Goal: Information Seeking & Learning: Find specific page/section

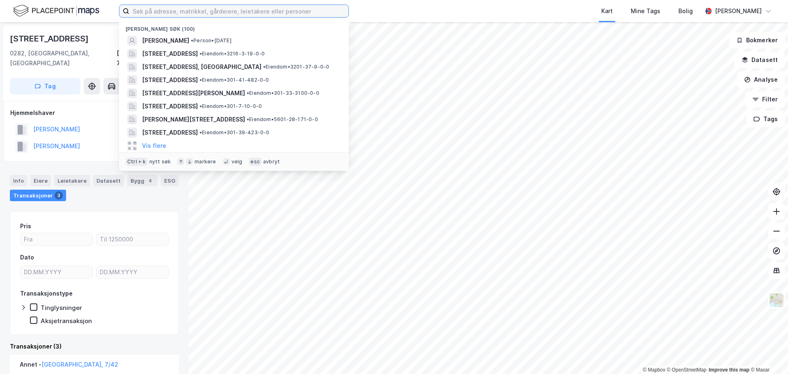
click at [169, 9] on input at bounding box center [238, 11] width 219 height 12
paste input "Lt Gruppen AS"
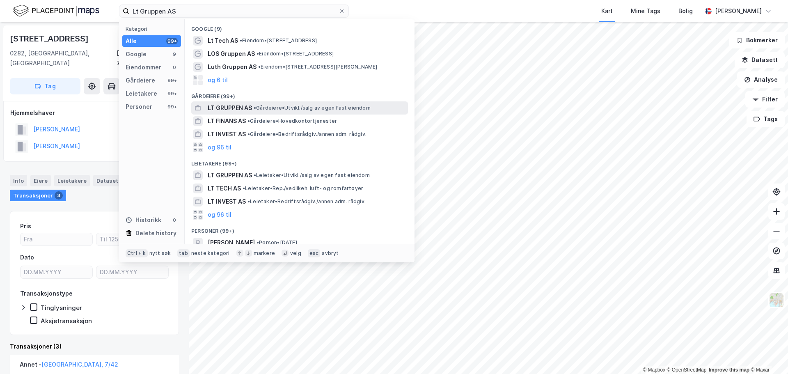
click at [292, 112] on div "LT GRUPPEN AS • Gårdeiere • [GEOGRAPHIC_DATA]/salg av egen fast eiendom" at bounding box center [307, 108] width 199 height 10
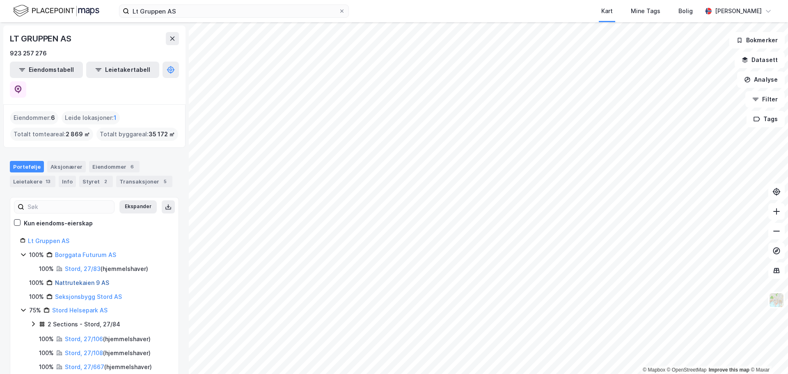
click at [86, 279] on link "Nattrutekaien 9 AS" at bounding box center [82, 282] width 54 height 7
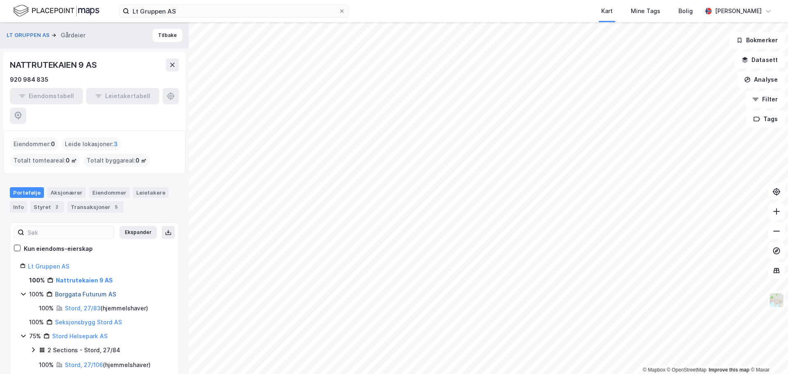
click at [93, 290] on link "Borggata Futurum AS" at bounding box center [85, 293] width 61 height 7
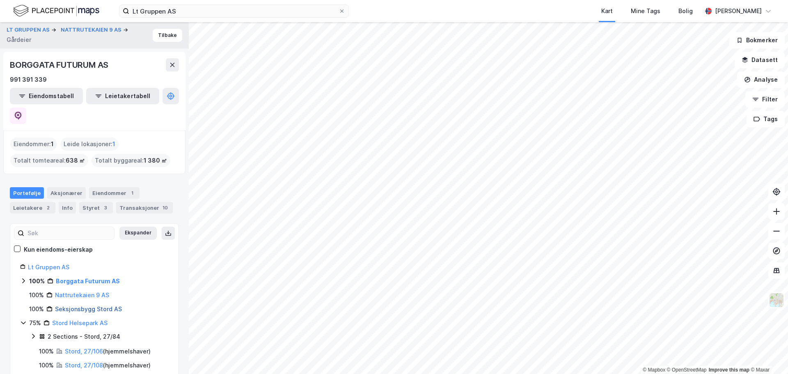
click at [63, 305] on link "Seksjonsbygg Stord AS" at bounding box center [88, 308] width 67 height 7
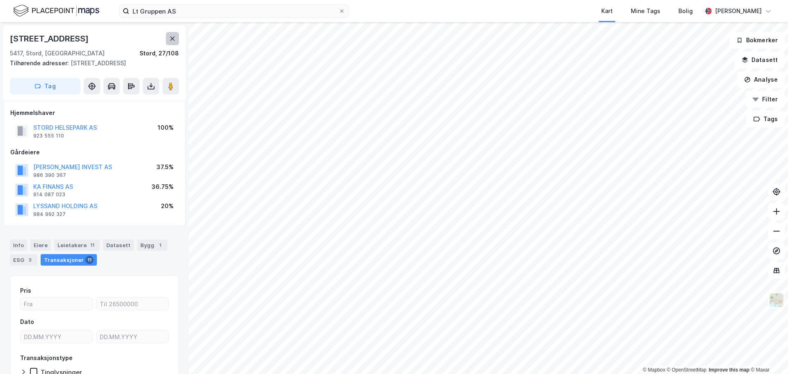
click at [166, 44] on button at bounding box center [172, 38] width 13 height 13
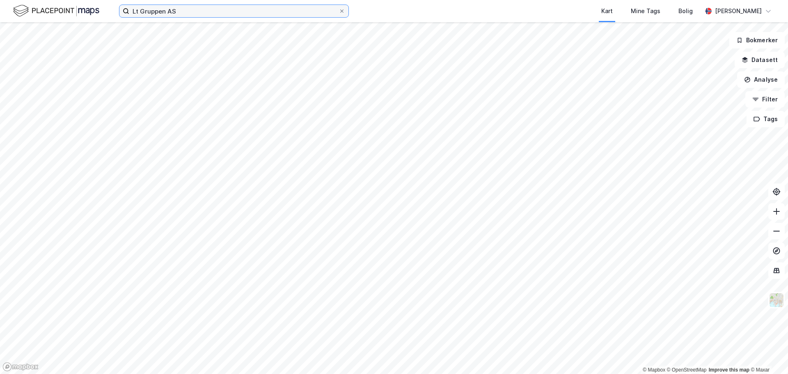
click at [190, 16] on input "Lt Gruppen AS" at bounding box center [233, 11] width 209 height 12
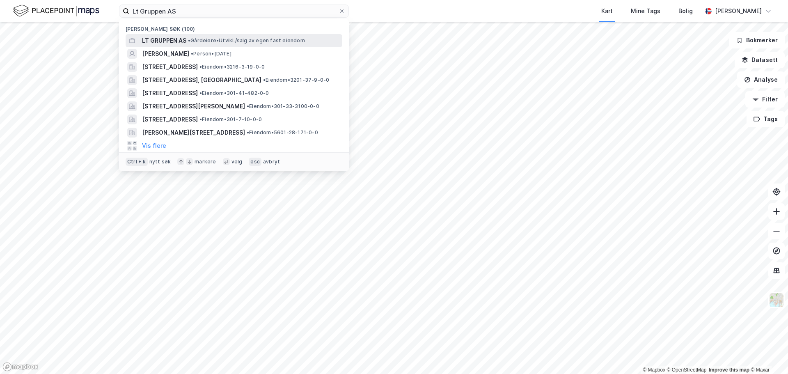
click at [179, 36] on span "LT GRUPPEN AS" at bounding box center [164, 41] width 44 height 10
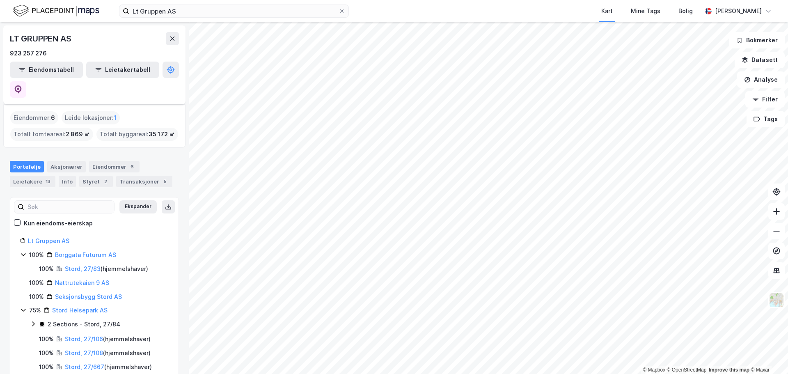
scroll to position [12, 0]
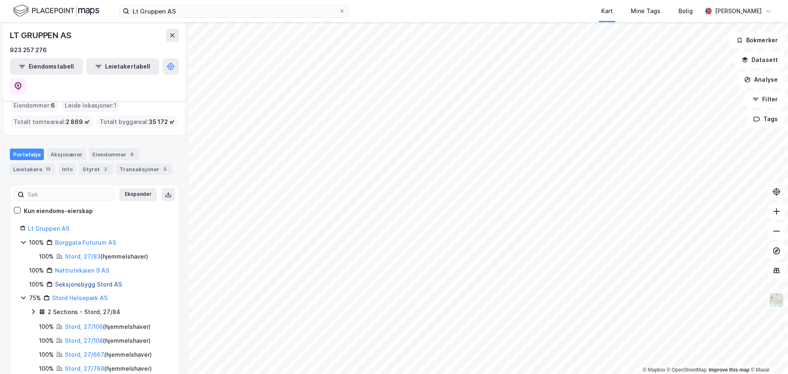
click at [64, 281] on link "Seksjonsbygg Stord AS" at bounding box center [88, 284] width 67 height 7
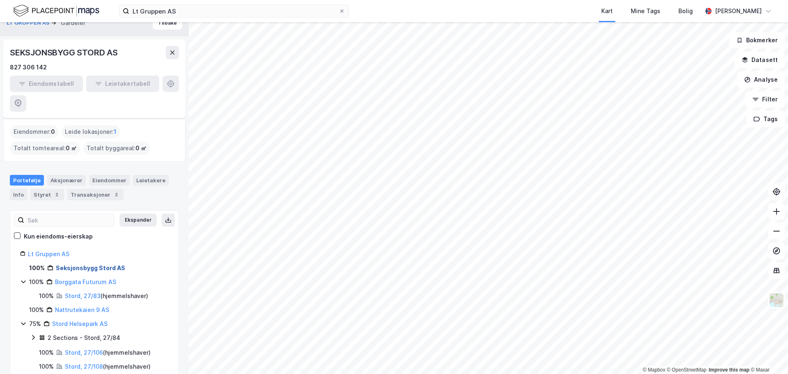
scroll to position [38, 0]
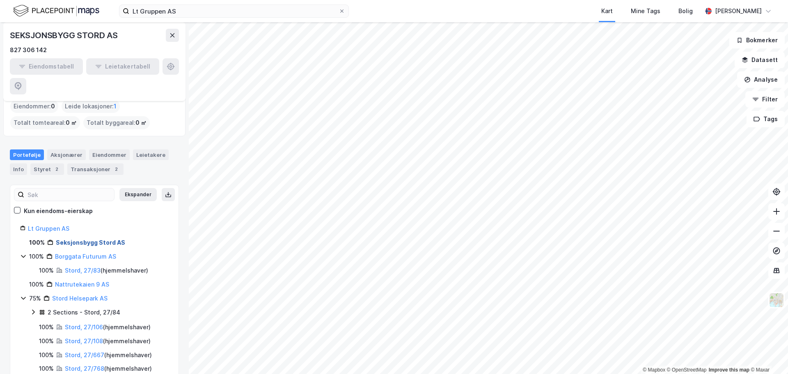
click at [64, 281] on link "Nattrutekaien 9 AS" at bounding box center [82, 284] width 54 height 7
click at [64, 253] on link "Borggata Futurum AS" at bounding box center [85, 256] width 61 height 7
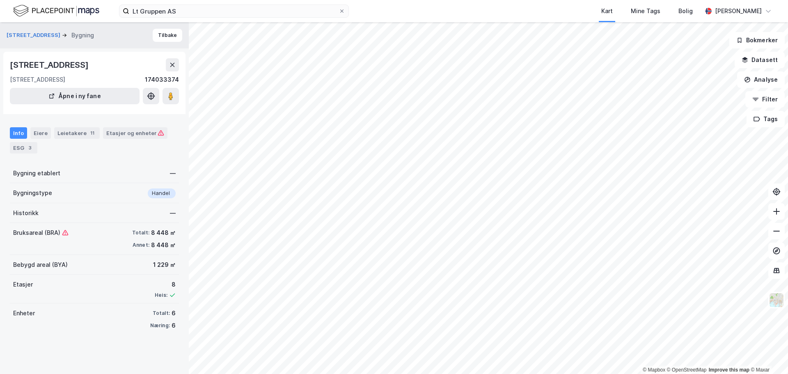
click at [443, 208] on div "© Mapbox © OpenStreetMap Improve this map © Maxar Borggata 5 Bygning [STREET_AD…" at bounding box center [394, 198] width 788 height 352
click at [169, 92] on icon at bounding box center [171, 96] width 8 height 8
drag, startPoint x: 224, startPoint y: 10, endPoint x: -68, endPoint y: 5, distance: 291.7
click at [0, 5] on html "Lt Gruppen AS Kart Mine Tags Bolig [PERSON_NAME] © Mapbox © OpenStreetMap Impro…" at bounding box center [394, 187] width 788 height 374
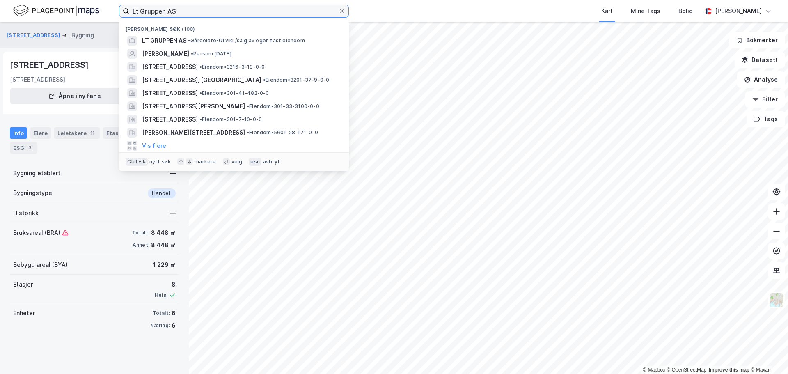
paste input "Stord Eiendomsforvaltning"
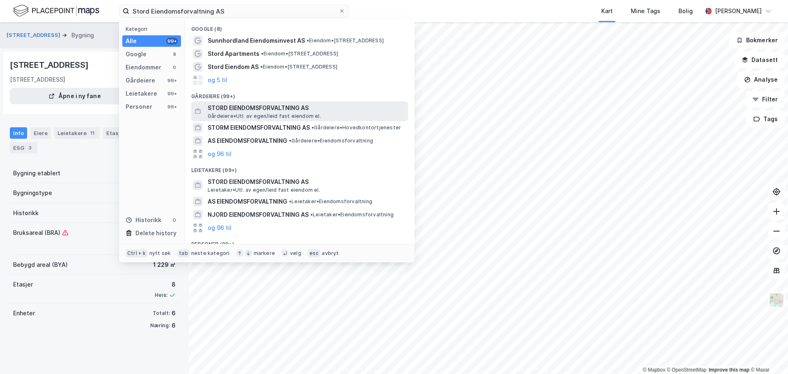
click at [272, 115] on span "Gårdeiere • Utl. av egen/leid fast eiendom el." at bounding box center [264, 116] width 113 height 7
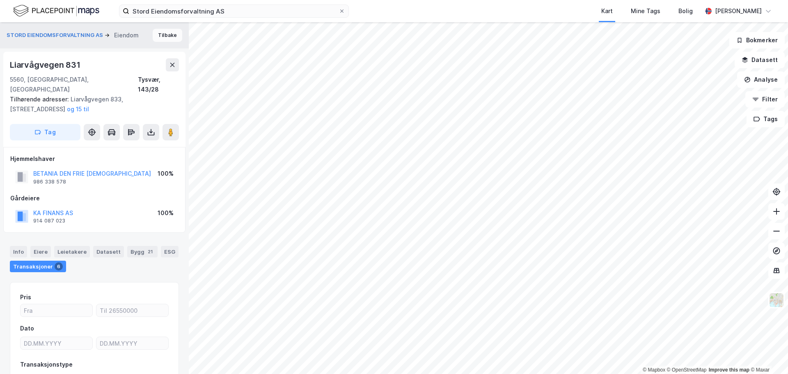
click at [167, 34] on button "Tilbake" at bounding box center [168, 35] width 30 height 13
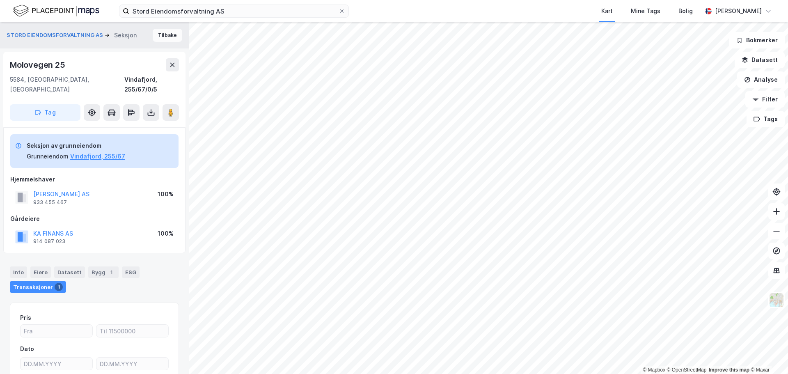
click at [167, 36] on button "Tilbake" at bounding box center [168, 35] width 30 height 13
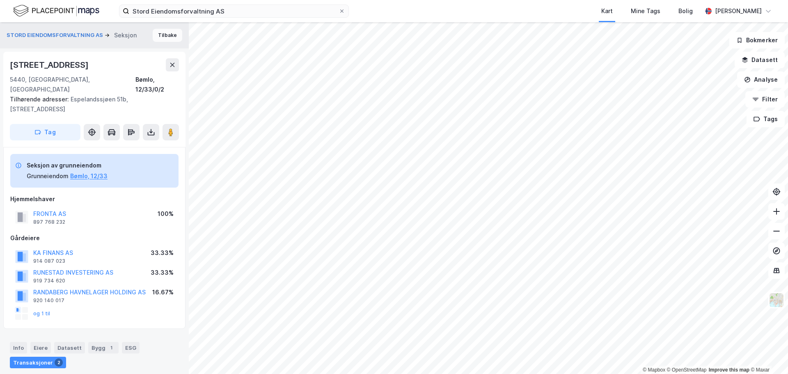
click at [155, 36] on button "Tilbake" at bounding box center [168, 35] width 30 height 13
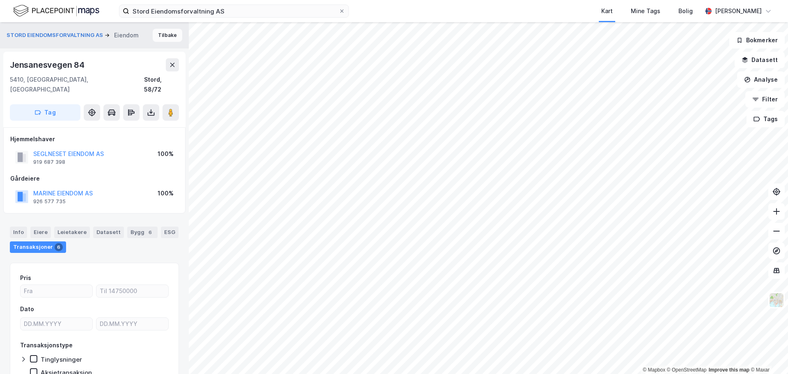
click at [164, 37] on button "Tilbake" at bounding box center [168, 35] width 30 height 13
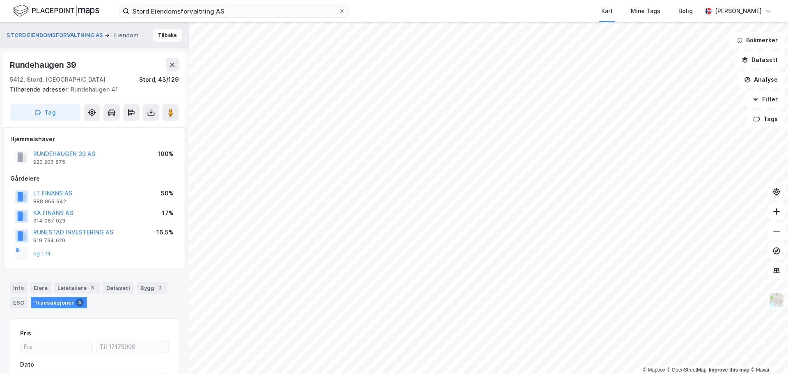
click at [159, 36] on button "Tilbake" at bounding box center [168, 35] width 30 height 13
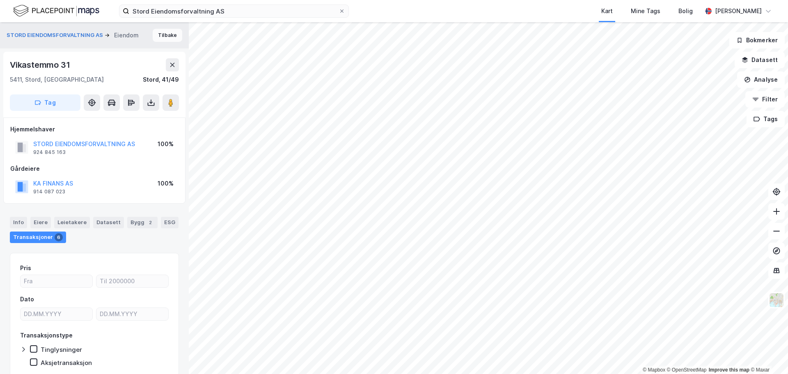
click at [154, 34] on button "Tilbake" at bounding box center [168, 35] width 30 height 13
click at [162, 36] on button "Tilbake" at bounding box center [168, 35] width 30 height 13
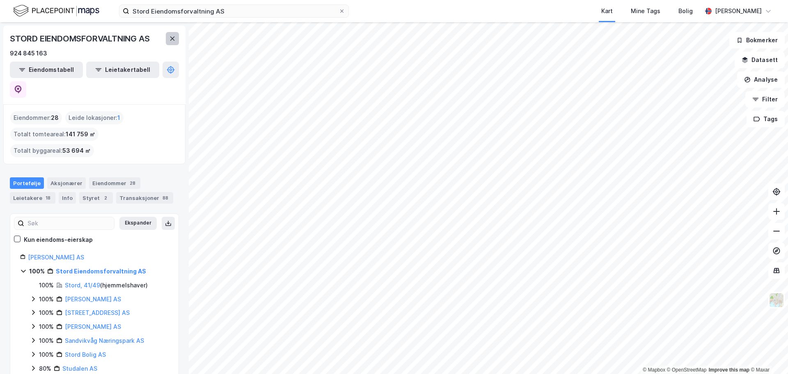
click at [170, 40] on icon at bounding box center [172, 38] width 7 height 7
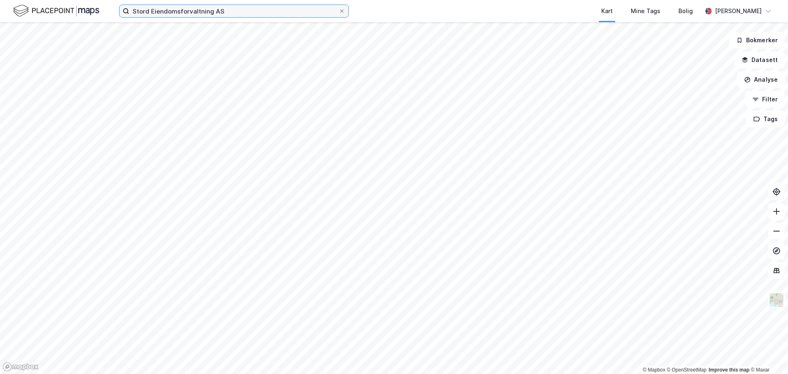
click at [242, 11] on input "Stord Eiendomsforvaltning AS" at bounding box center [233, 11] width 209 height 12
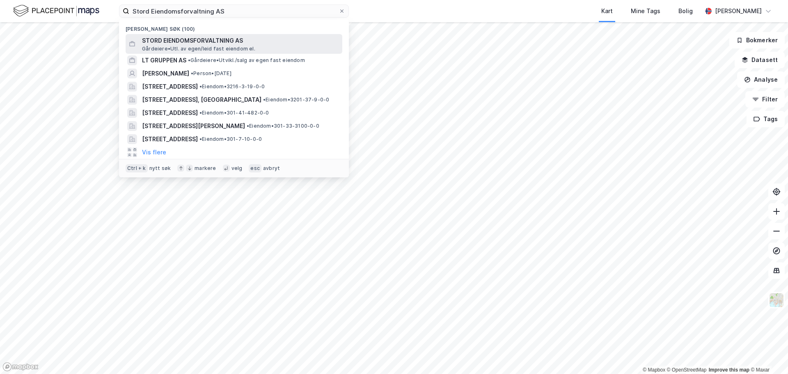
click at [217, 42] on span "STORD EIENDOMSFORVALTNING AS" at bounding box center [240, 41] width 197 height 10
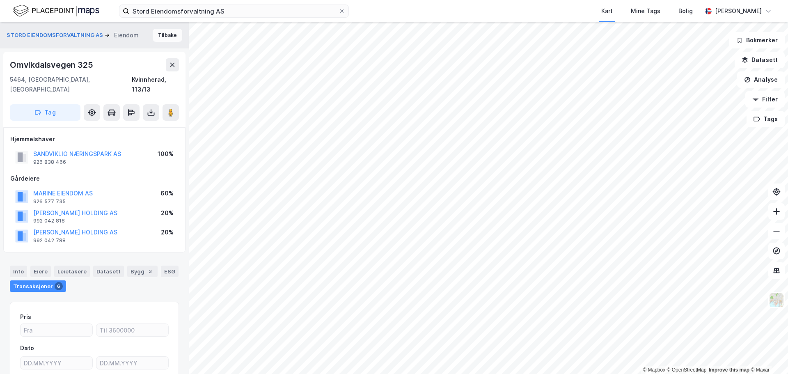
click at [154, 34] on button "Tilbake" at bounding box center [168, 35] width 30 height 13
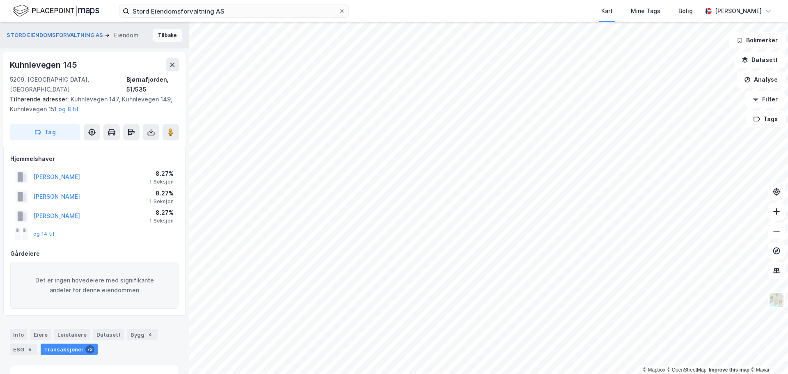
click at [161, 37] on button "Tilbake" at bounding box center [168, 35] width 30 height 13
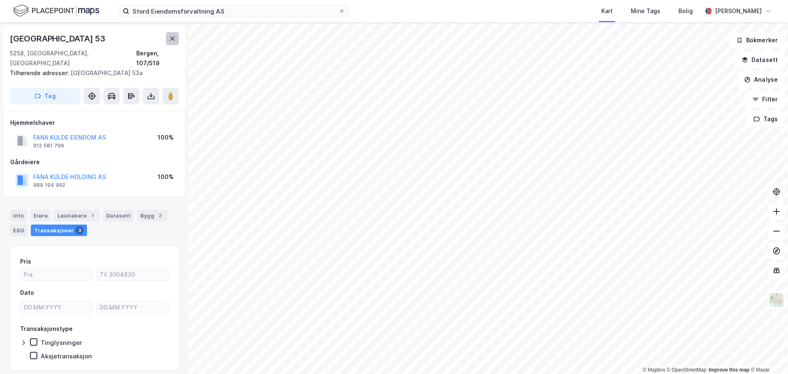
click at [170, 39] on icon at bounding box center [172, 38] width 7 height 7
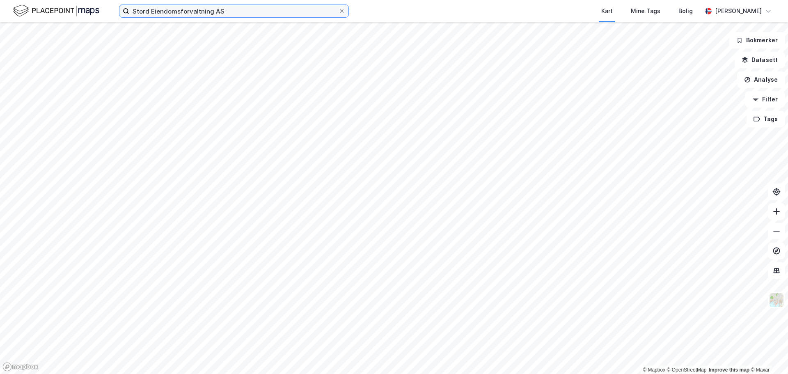
click at [237, 14] on input "Stord Eiendomsforvaltning AS" at bounding box center [233, 11] width 209 height 12
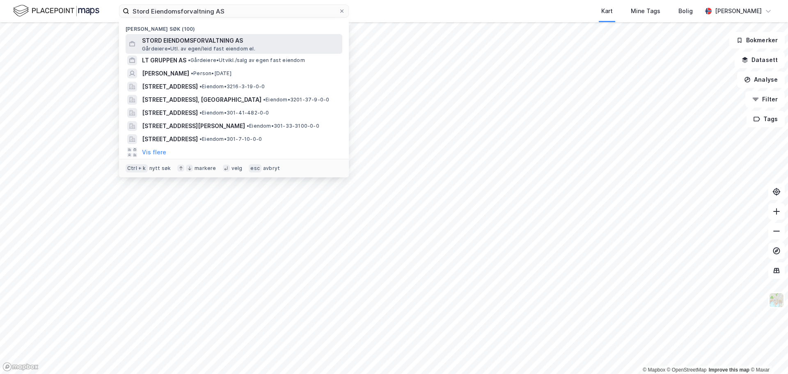
click at [225, 40] on span "STORD EIENDOMSFORVALTNING AS" at bounding box center [240, 41] width 197 height 10
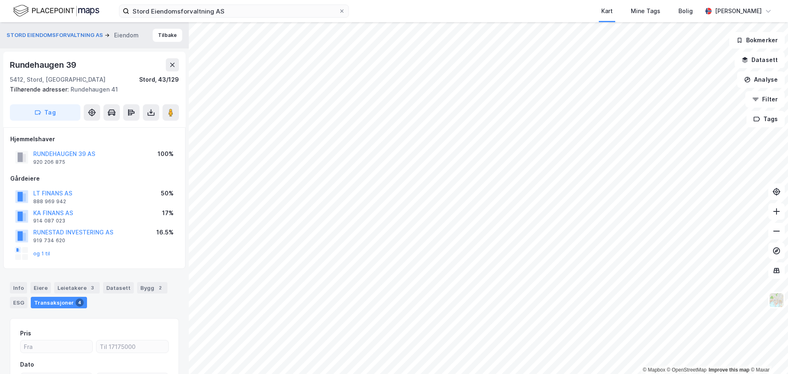
click at [375, 176] on div "© Mapbox © OpenStreetMap Improve this map © Maxar STORD EIENDOMSFORVALTNING AS …" at bounding box center [394, 198] width 788 height 352
click at [172, 114] on image at bounding box center [170, 112] width 5 height 8
click at [172, 105] on button at bounding box center [170, 112] width 16 height 16
drag, startPoint x: 174, startPoint y: 211, endPoint x: 32, endPoint y: 212, distance: 141.5
click at [32, 212] on div "KA FINANS AS 914 087 023 17%" at bounding box center [94, 216] width 168 height 20
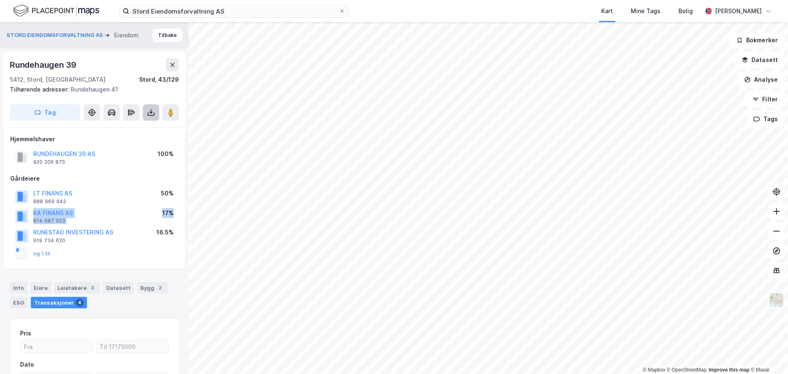
click at [148, 111] on icon at bounding box center [151, 112] width 8 height 8
click at [125, 128] on div "Last ned grunnbok" at bounding box center [111, 129] width 48 height 7
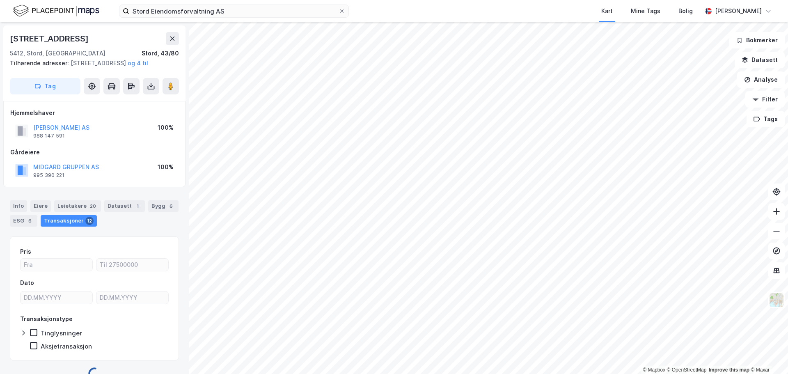
scroll to position [2, 0]
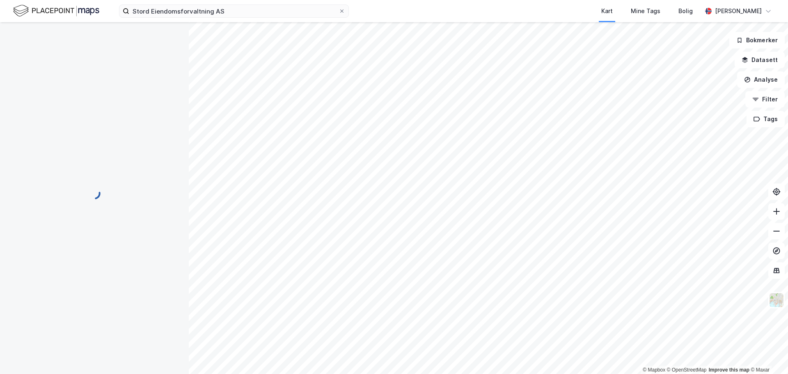
scroll to position [2, 0]
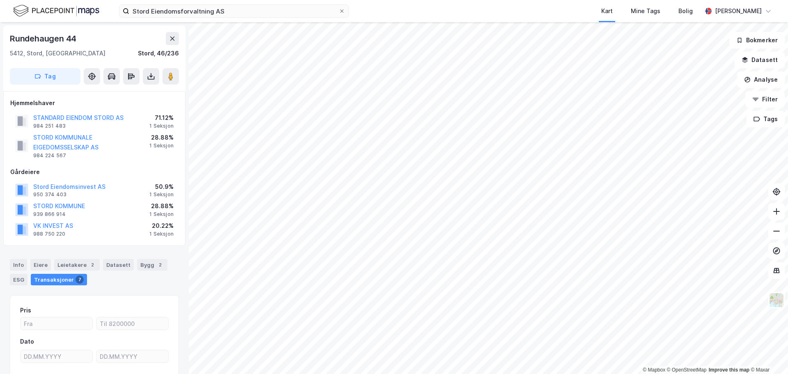
scroll to position [2, 0]
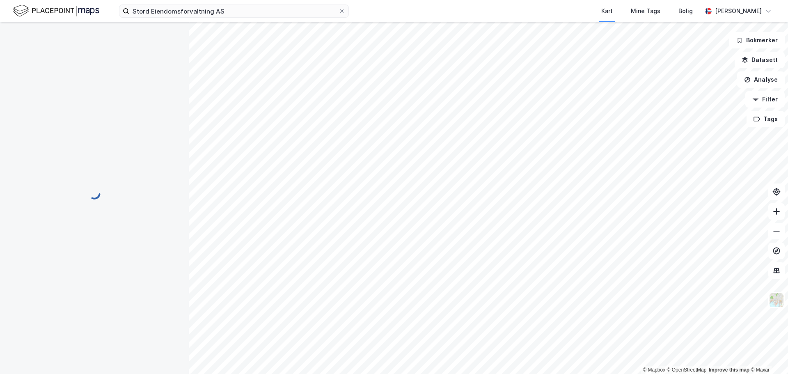
scroll to position [2, 0]
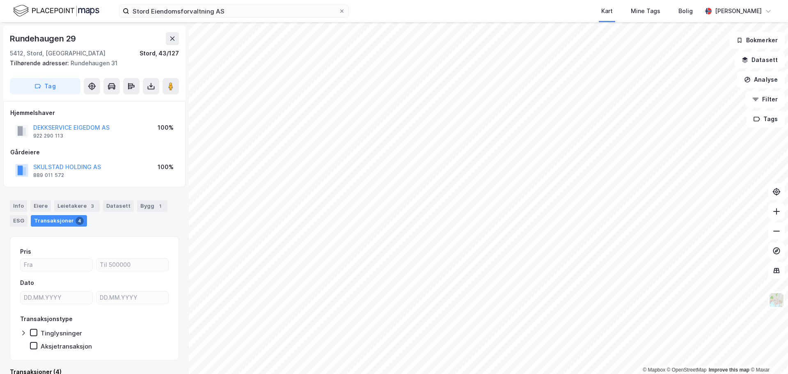
scroll to position [2, 0]
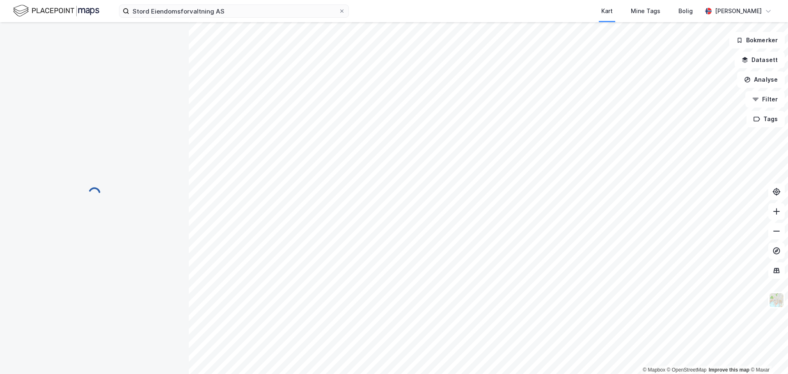
scroll to position [2, 0]
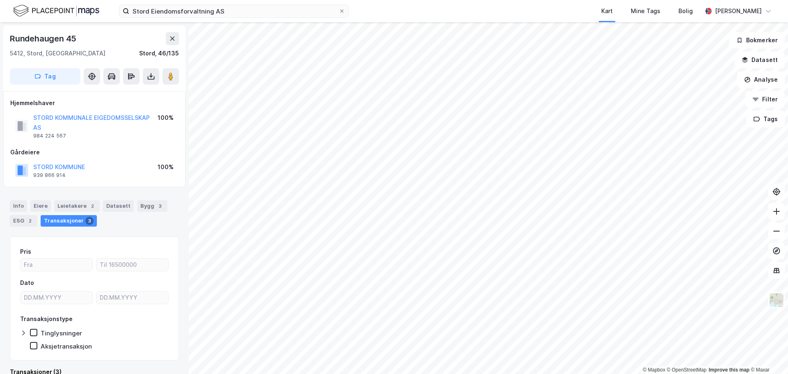
scroll to position [2, 0]
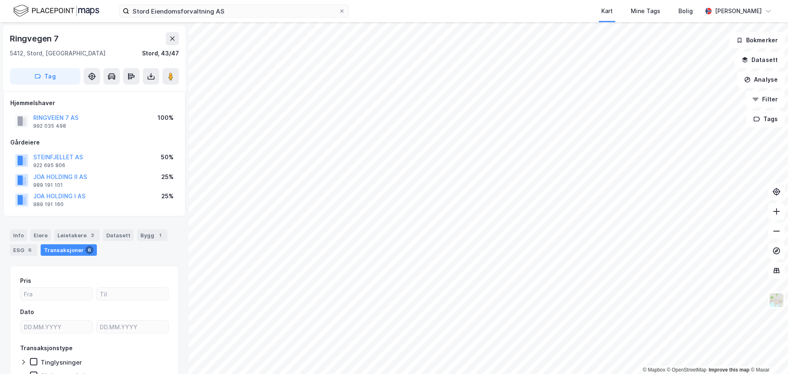
scroll to position [2, 0]
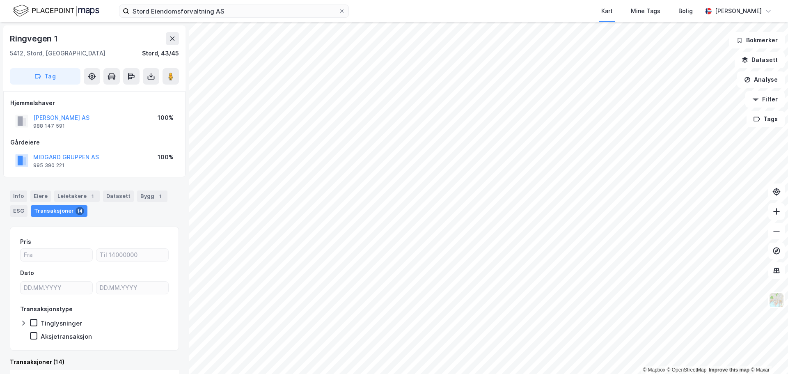
scroll to position [2, 0]
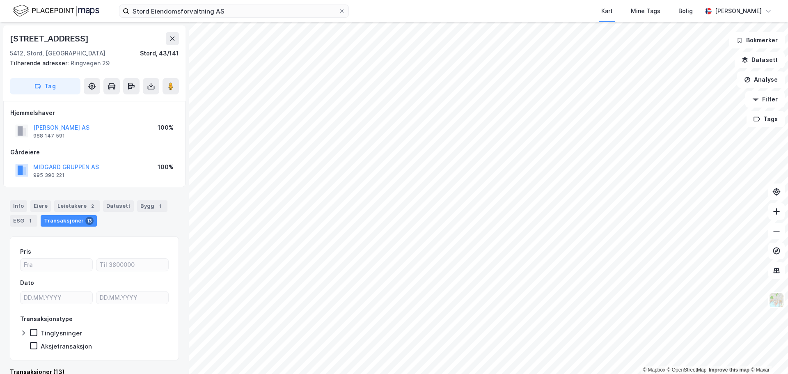
scroll to position [2, 0]
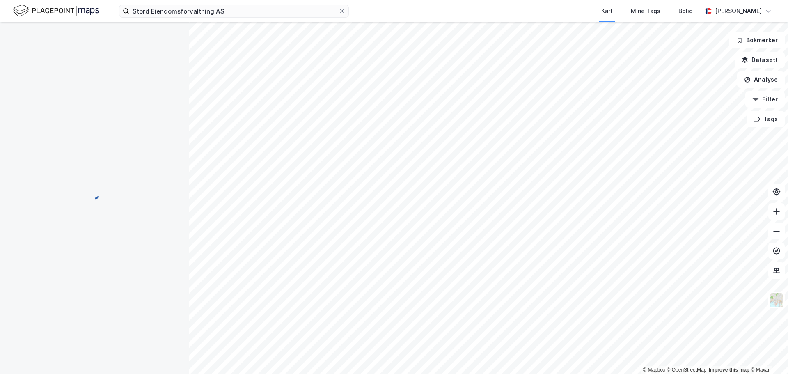
scroll to position [2, 0]
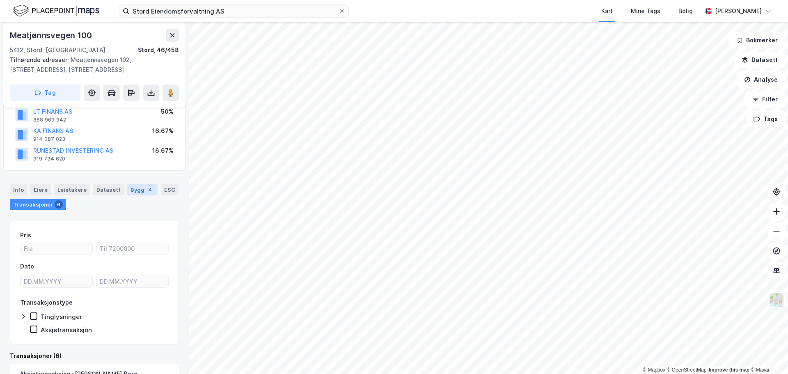
click at [138, 187] on div "Bygg 4" at bounding box center [142, 189] width 30 height 11
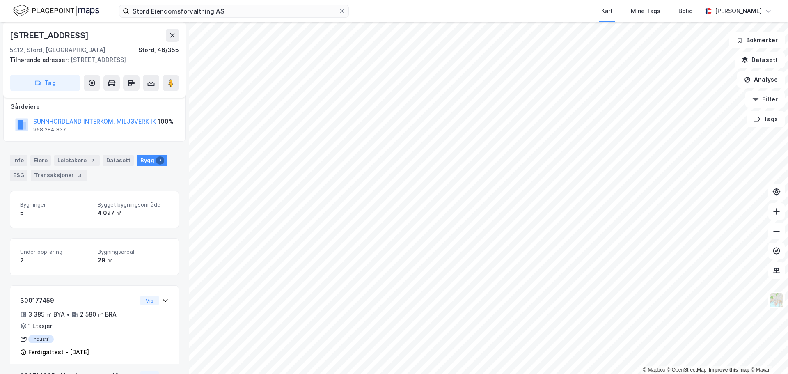
scroll to position [19, 0]
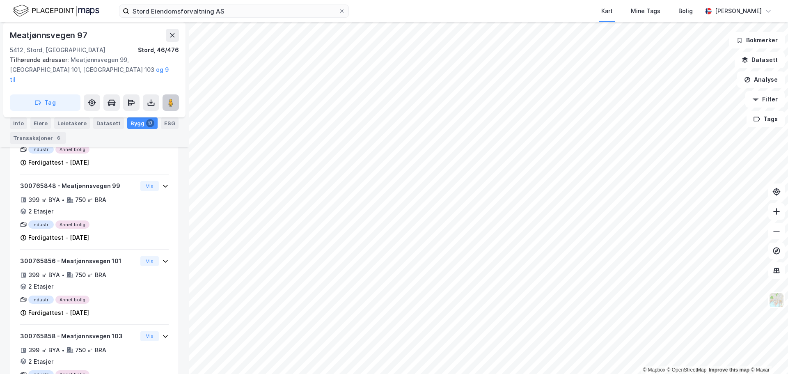
scroll to position [484, 0]
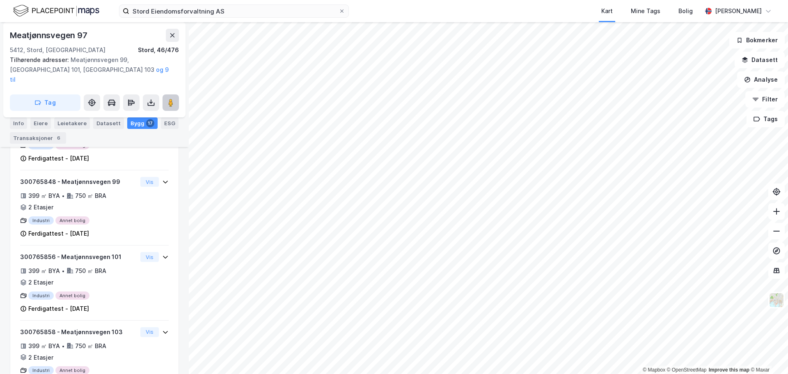
click at [169, 98] on image at bounding box center [170, 102] width 5 height 8
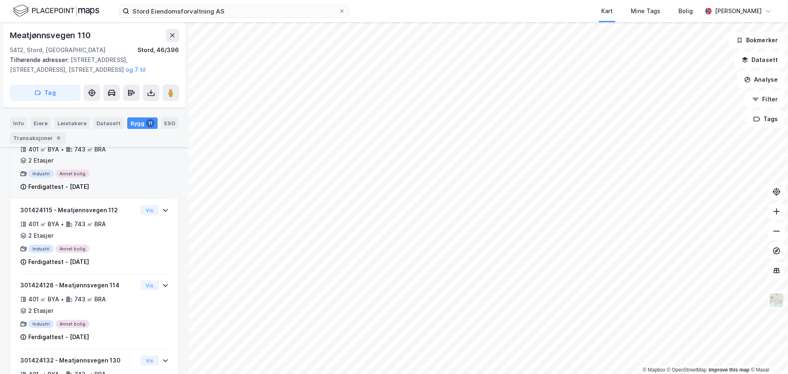
scroll to position [176, 0]
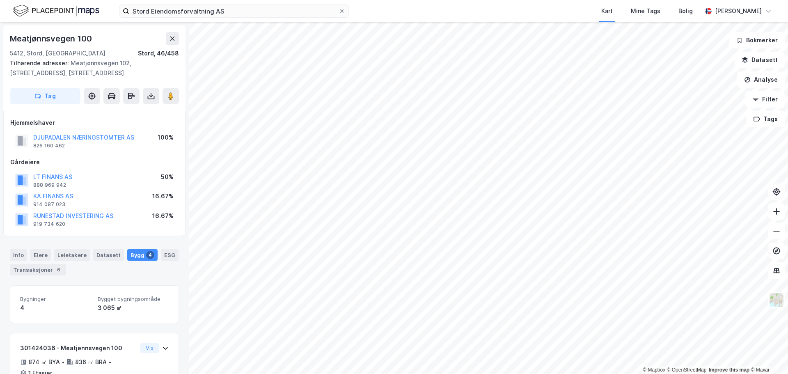
scroll to position [176, 0]
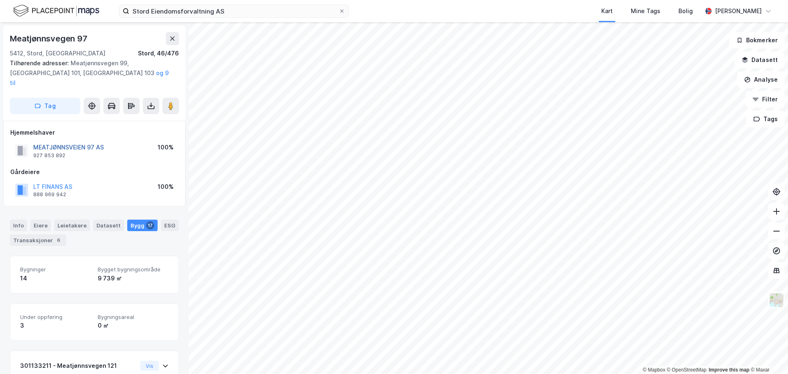
click at [0, 0] on button "MEATJØNNSVEIEN 97 AS" at bounding box center [0, 0] width 0 height 0
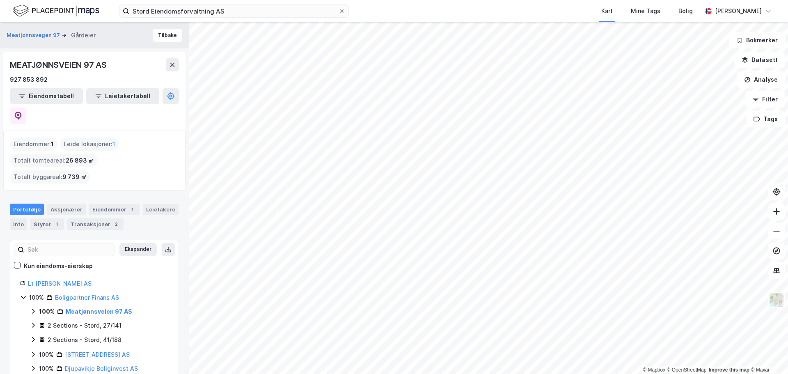
click at [85, 63] on div "MEATJØNNSVEIEN 97 AS" at bounding box center [59, 64] width 98 height 13
click at [85, 64] on div "MEATJØNNSVEIEN 97 AS" at bounding box center [59, 64] width 98 height 13
click at [85, 65] on div "MEATJØNNSVEIEN 97 AS" at bounding box center [59, 64] width 98 height 13
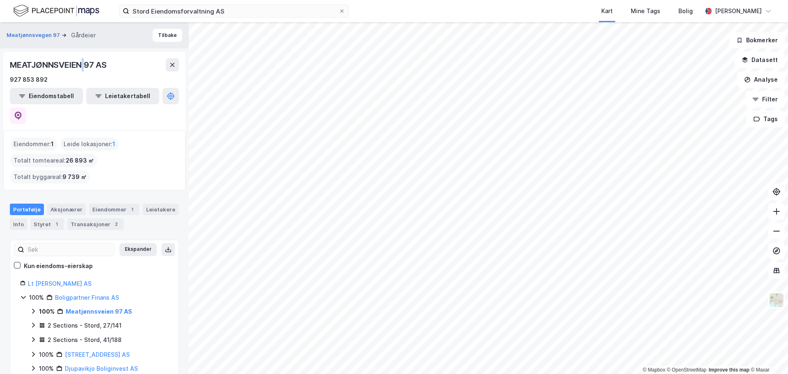
click at [85, 65] on div "MEATJØNNSVEIEN 97 AS" at bounding box center [59, 64] width 98 height 13
click at [84, 65] on div "MEATJØNNSVEIEN 97 AS" at bounding box center [59, 64] width 98 height 13
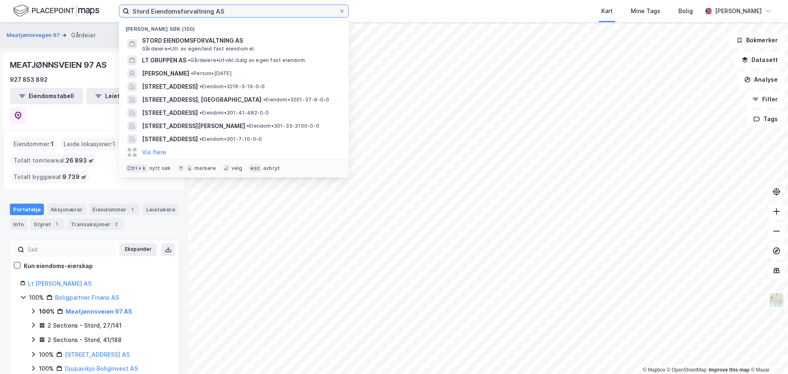
drag, startPoint x: 237, startPoint y: 9, endPoint x: -9, endPoint y: 4, distance: 246.2
click at [0, 4] on html "Stord Eiendomsforvaltning AS Nylige søk (100) STORD EIENDOMSFORVALTNING AS Gård…" at bounding box center [394, 187] width 788 height 374
paste input "LT FINANS"
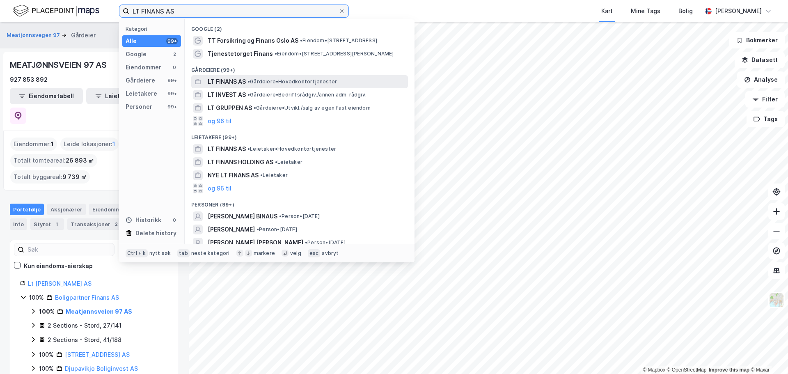
type input "LT FINANS AS"
click at [264, 81] on span "• Gårdeiere • Hovedkontortjenester" at bounding box center [291, 81] width 89 height 7
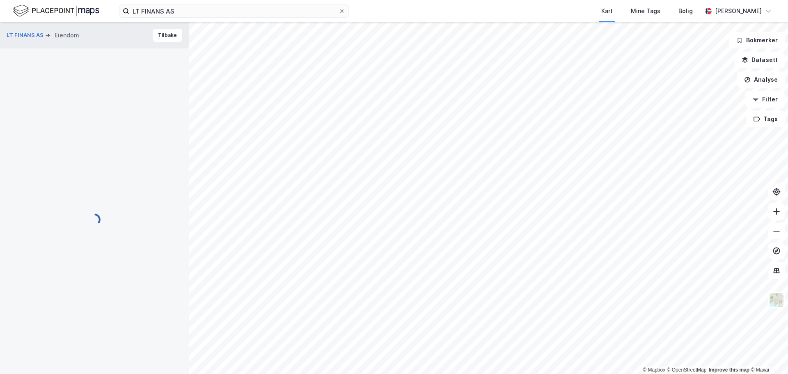
scroll to position [3, 0]
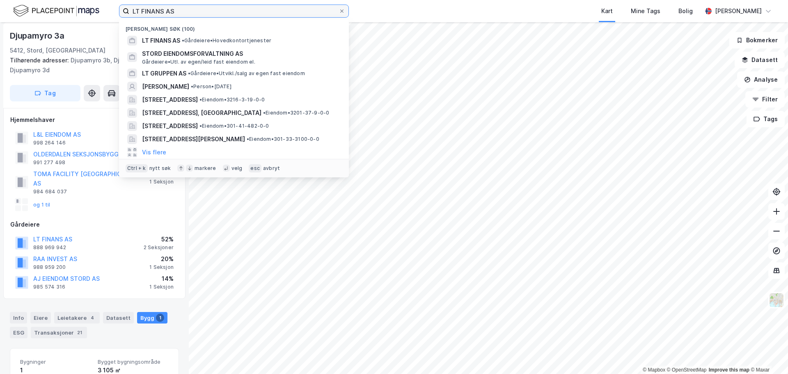
click at [212, 9] on input "LT FINANS AS" at bounding box center [233, 11] width 209 height 12
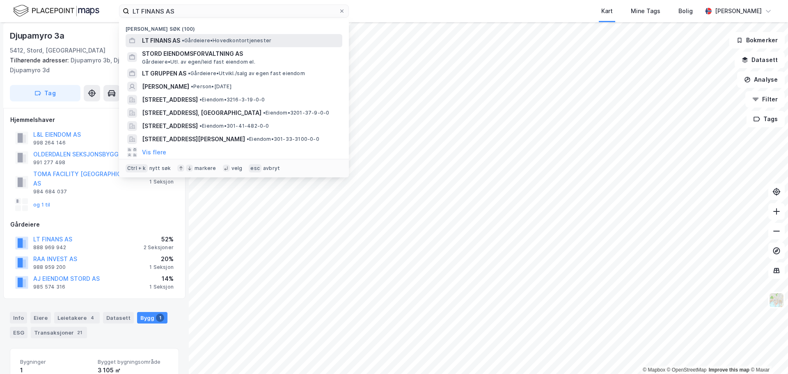
click at [199, 39] on span "• Gårdeiere • Hovedkontortjenester" at bounding box center [226, 40] width 89 height 7
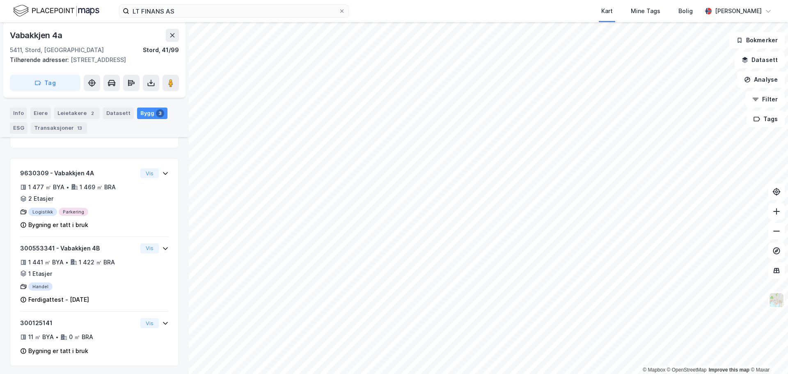
scroll to position [154, 0]
click at [169, 37] on button at bounding box center [172, 35] width 13 height 13
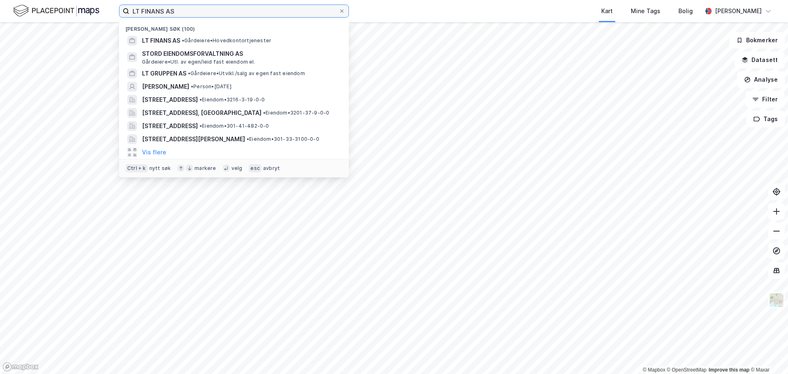
click at [217, 14] on input "LT FINANS AS" at bounding box center [233, 11] width 209 height 12
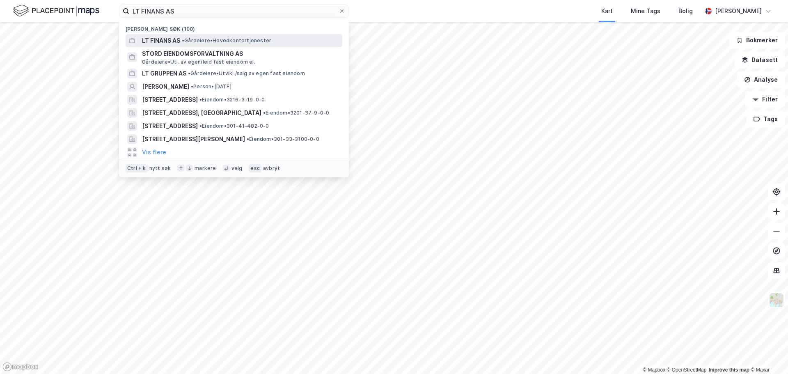
click at [212, 40] on span "• Gårdeiere • Hovedkontortjenester" at bounding box center [226, 40] width 89 height 7
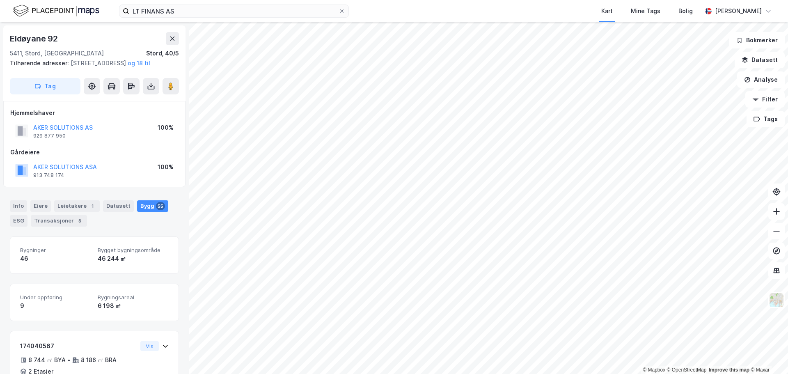
scroll to position [0, 0]
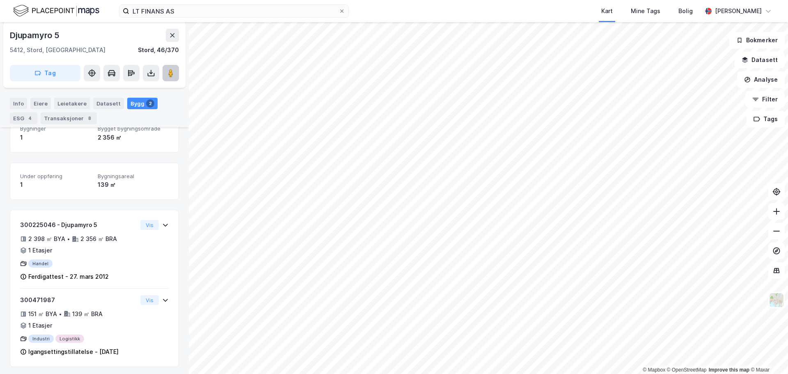
scroll to position [153, 0]
click at [171, 73] on image at bounding box center [170, 73] width 5 height 8
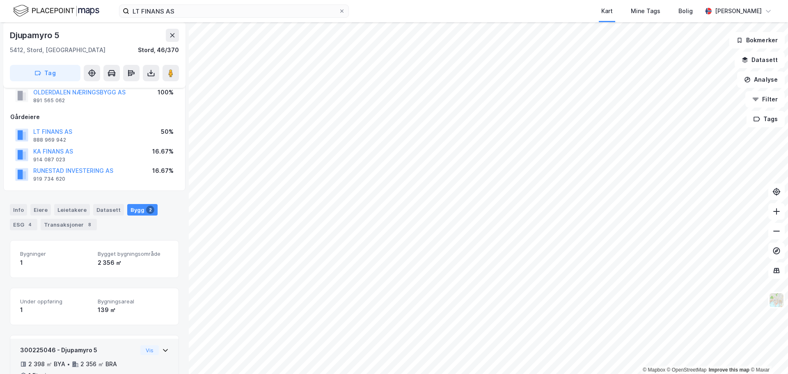
scroll to position [0, 0]
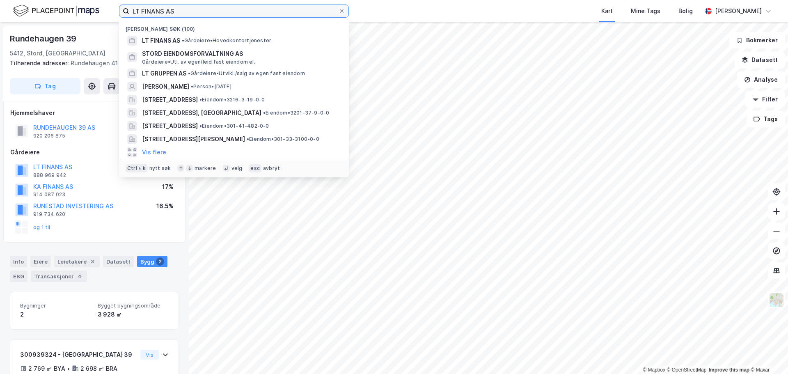
drag, startPoint x: 197, startPoint y: 15, endPoint x: 74, endPoint y: 11, distance: 123.1
click at [74, 11] on div "LT FINANS AS Nylige søk (100) LT FINANS AS • Gårdeiere • Hovedkontortjenester S…" at bounding box center [394, 11] width 788 height 22
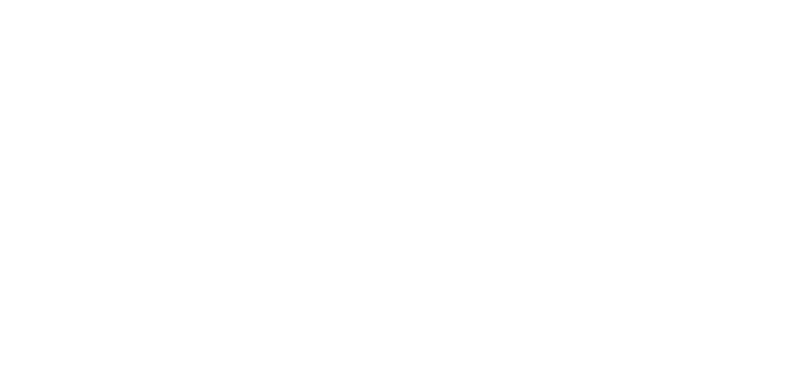
click at [171, 27] on div at bounding box center [394, 187] width 788 height 374
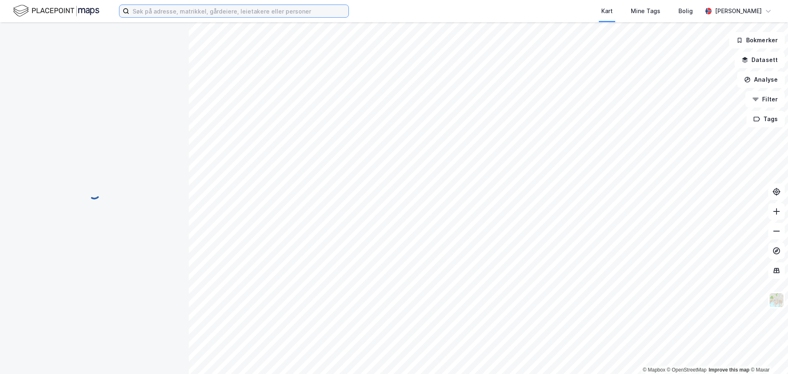
click at [179, 11] on input at bounding box center [238, 11] width 219 height 12
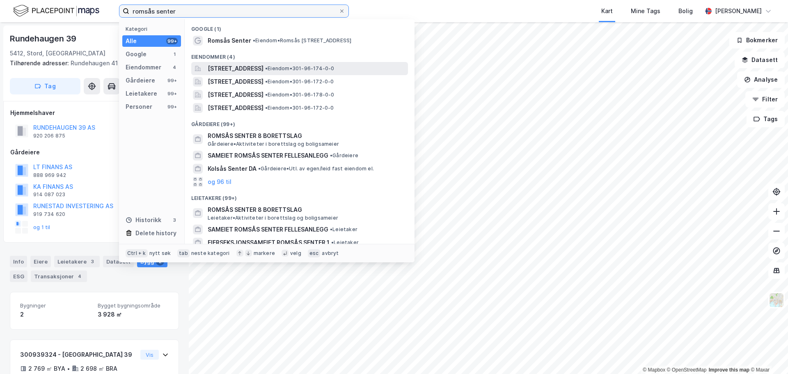
type input "romsås senter"
click at [263, 66] on span "[STREET_ADDRESS]" at bounding box center [236, 69] width 56 height 10
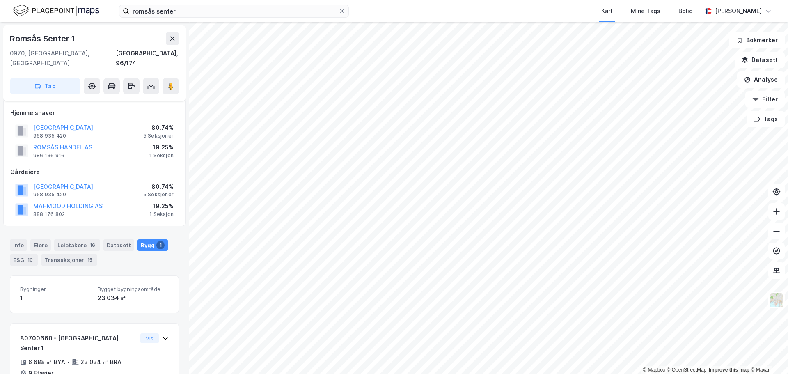
scroll to position [31, 0]
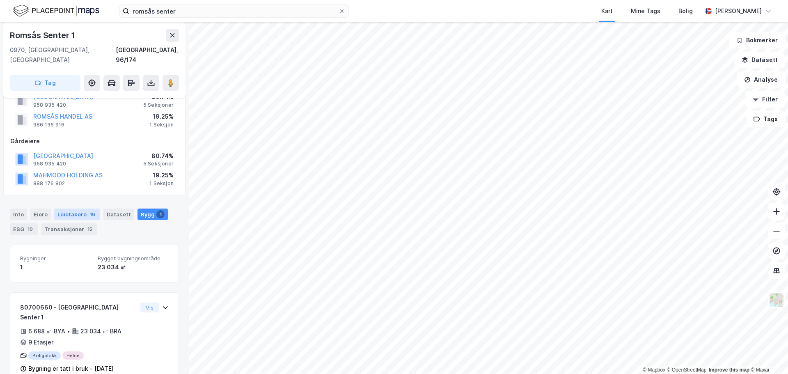
click at [71, 208] on div "Leietakere 16" at bounding box center [77, 213] width 46 height 11
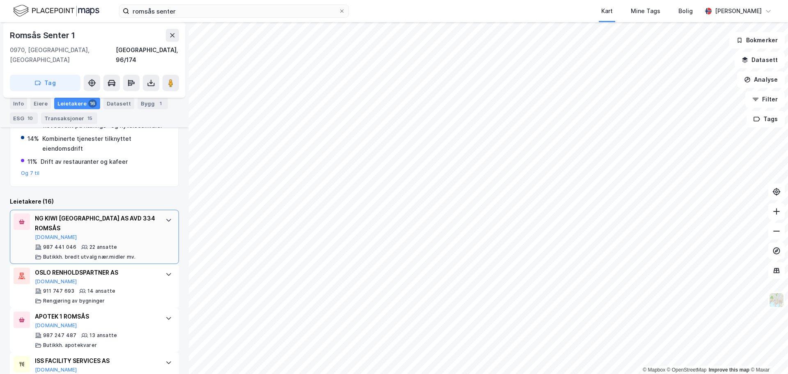
scroll to position [275, 0]
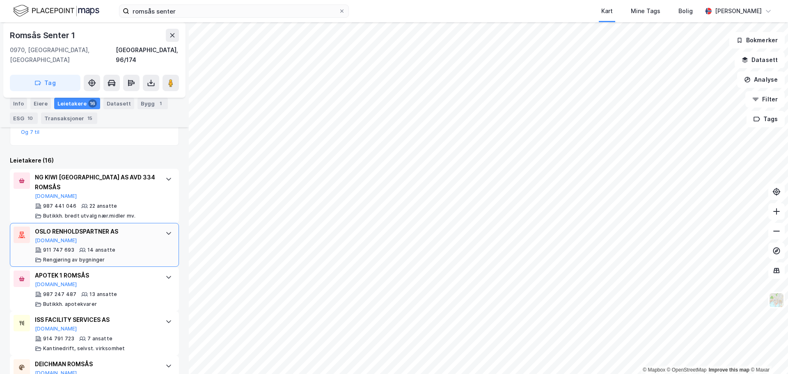
click at [170, 223] on div "OSLO RENHOLDSPARTNER AS Proff.no 911 747 693 14 ansatte Rengjøring av bygninger" at bounding box center [94, 245] width 169 height 44
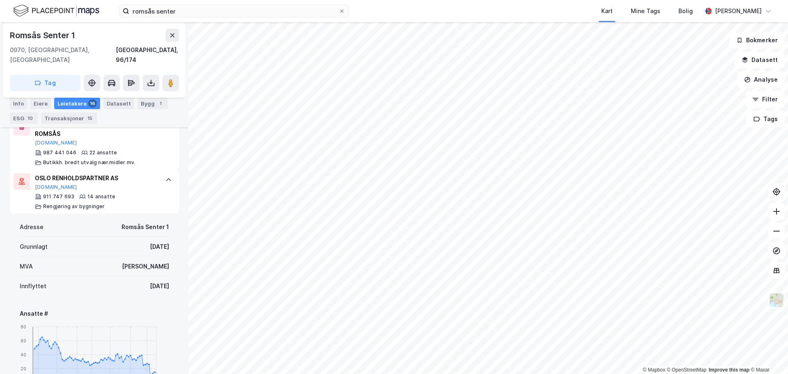
scroll to position [316, 0]
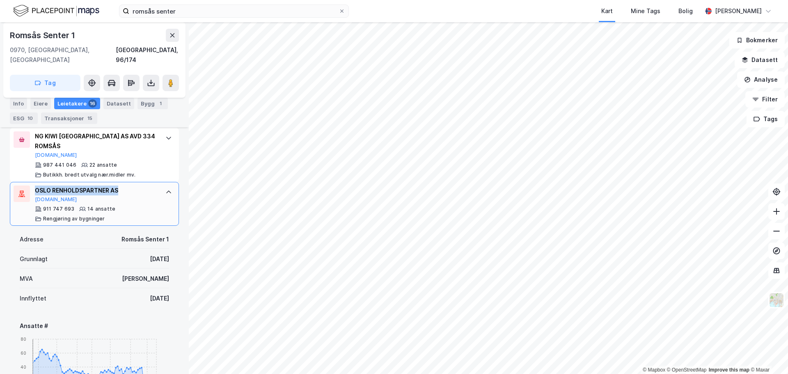
drag, startPoint x: 136, startPoint y: 178, endPoint x: 22, endPoint y: 186, distance: 114.8
click at [22, 186] on div "OSLO RENHOLDSPARTNER AS Proff.no 911 747 693 14 ansatte Rengjøring av bygninger" at bounding box center [94, 204] width 169 height 44
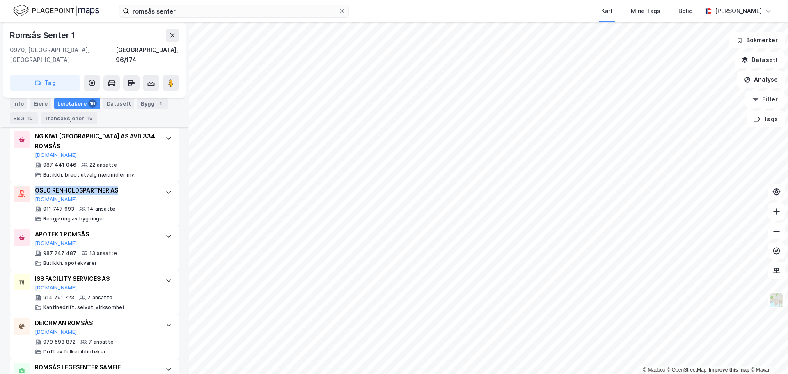
copy div "OSLO RENHOLDSPARTNER AS"
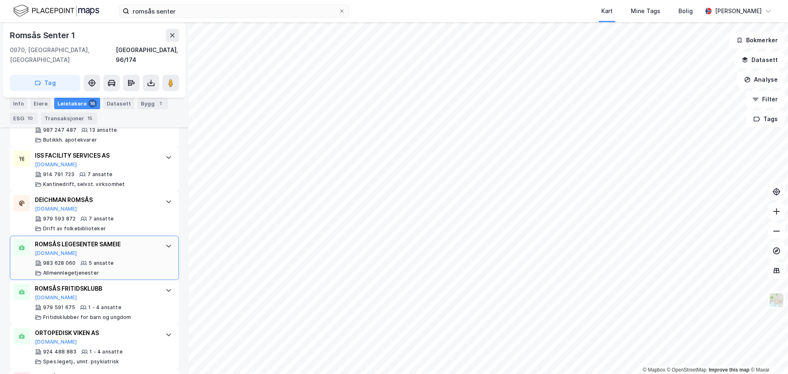
scroll to position [480, 0]
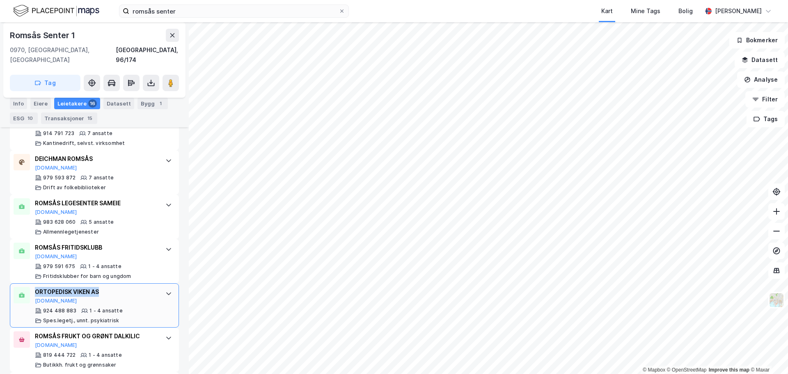
drag, startPoint x: 114, startPoint y: 281, endPoint x: 29, endPoint y: 283, distance: 84.9
click at [29, 283] on div "ORTOPEDISK VIKEN AS Proff.no 924 488 883 1 - 4 ansatte Spes.legetj., unnt. psyk…" at bounding box center [94, 305] width 169 height 44
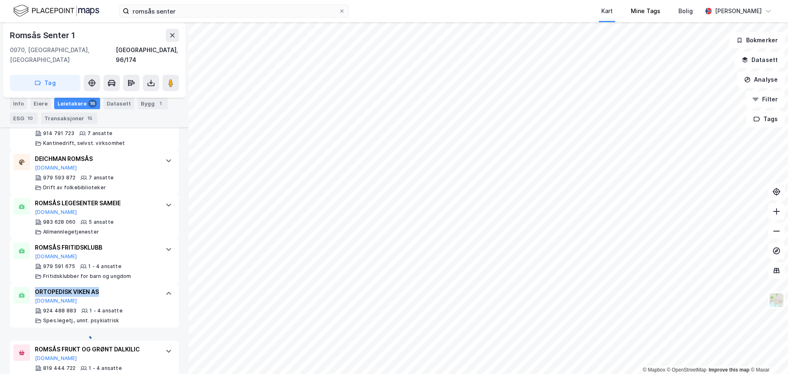
copy div "ORTOPEDISK VIKEN AS"
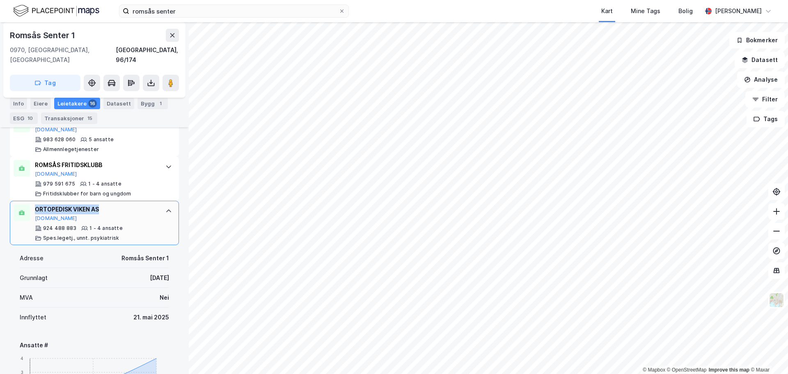
scroll to position [562, 0]
click at [126, 205] on div "ORTOPEDISK VIKEN AS" at bounding box center [96, 210] width 122 height 10
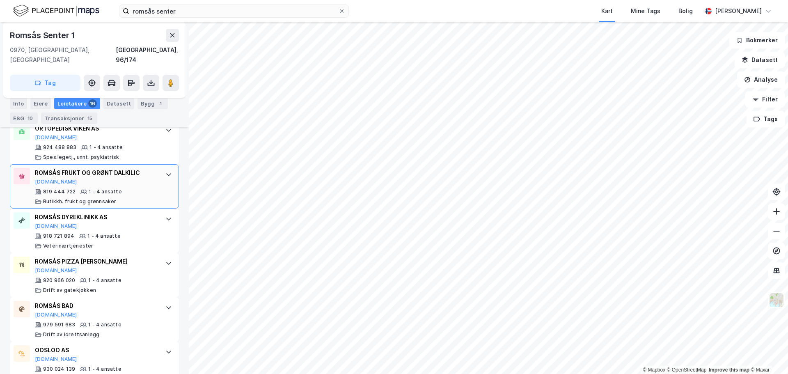
scroll to position [644, 0]
drag, startPoint x: 116, startPoint y: 205, endPoint x: 34, endPoint y: 210, distance: 82.2
click at [34, 210] on div "ROMSÅS DYREKLINIKK AS Proff.no 918 721 894 1 - 4 ansatte Veterinærtjenester" at bounding box center [94, 230] width 169 height 44
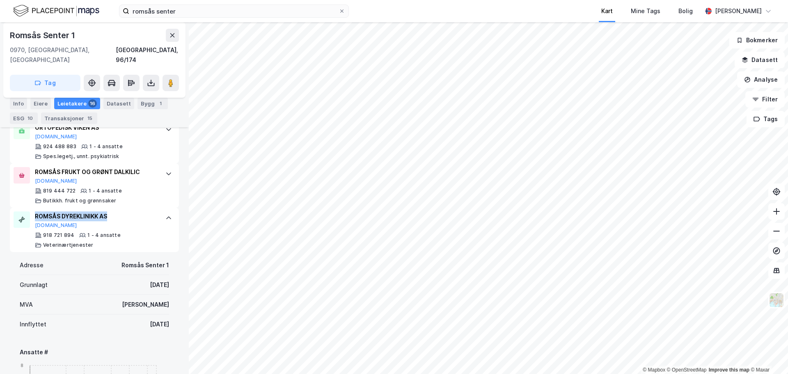
copy div "ROMSÅS DYREKLINIKK AS"
click at [152, 209] on div "ROMSÅS DYREKLINIKK AS Proff.no 918 721 894 1 - 4 ansatte Veterinærtjenester" at bounding box center [94, 230] width 169 height 44
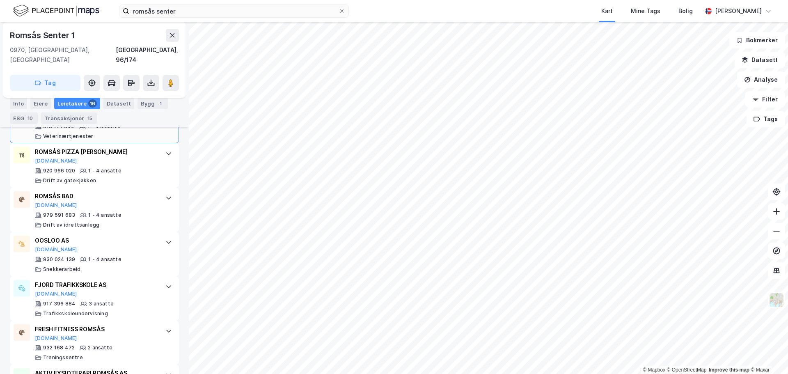
scroll to position [767, 0]
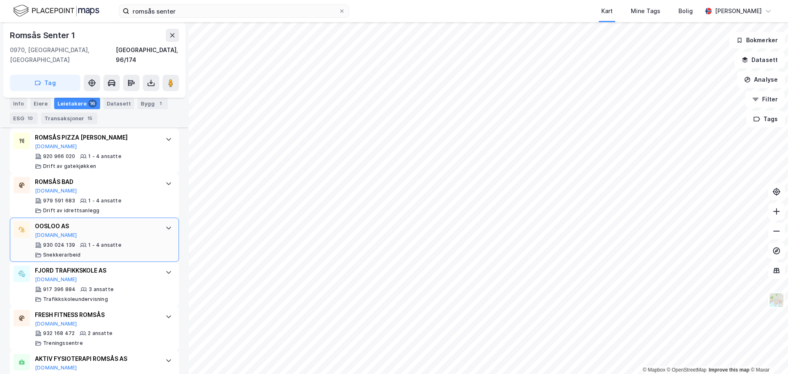
click at [126, 226] on div "OOSLOO AS Proff.no" at bounding box center [96, 229] width 122 height 17
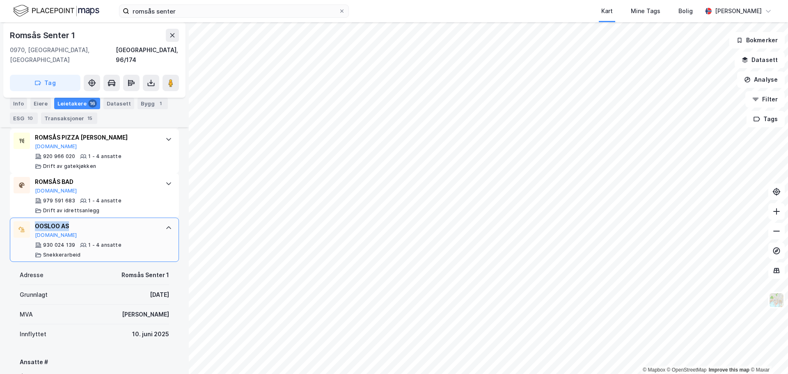
drag, startPoint x: 44, startPoint y: 216, endPoint x: 33, endPoint y: 216, distance: 11.5
click at [33, 217] on div "OOSLOO AS Proff.no 930 024 139 1 - 4 ansatte Snekkerarbeid" at bounding box center [94, 239] width 169 height 44
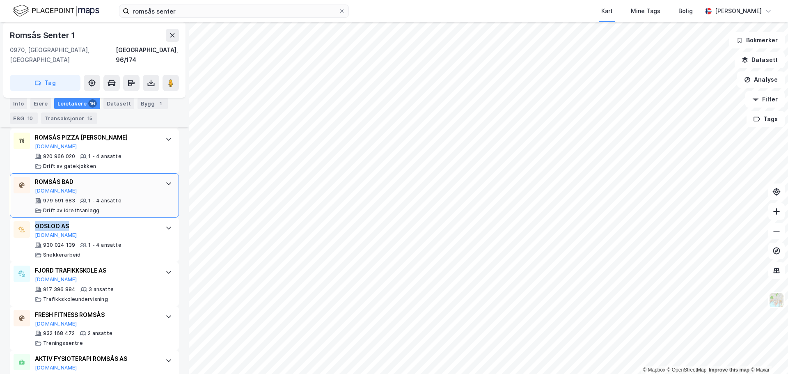
copy div "OOSLOO AS"
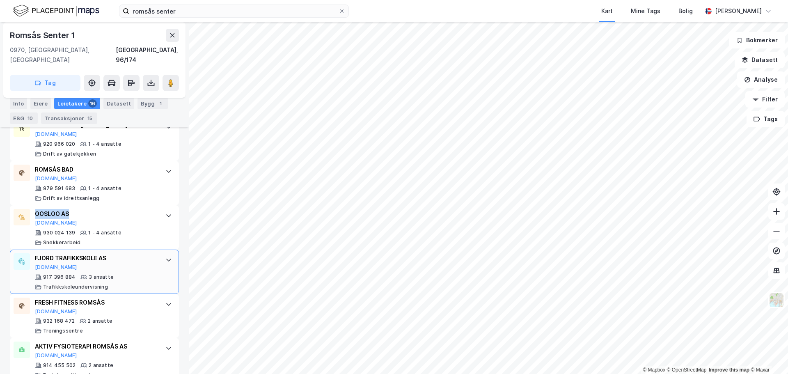
scroll to position [789, 0]
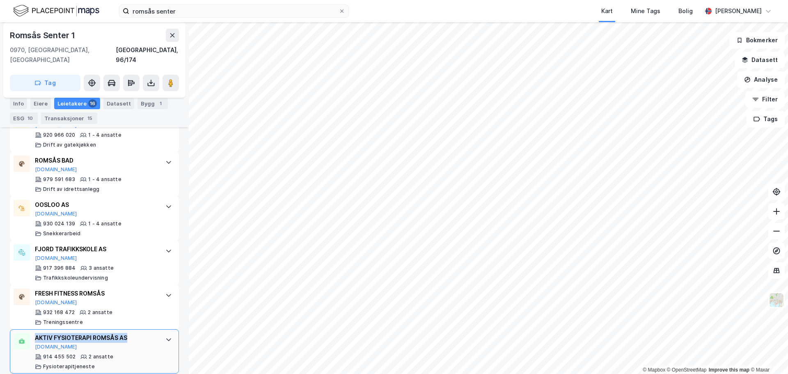
drag, startPoint x: 139, startPoint y: 329, endPoint x: 34, endPoint y: 326, distance: 104.2
click at [34, 329] on div "AKTIV FYSIOTERAPI ROMSÅS AS Proff.no 914 455 502 2 ansatte Fysioterapitjeneste" at bounding box center [94, 351] width 169 height 44
copy div "AKTIV FYSIOTERAPI ROMSÅS AS"
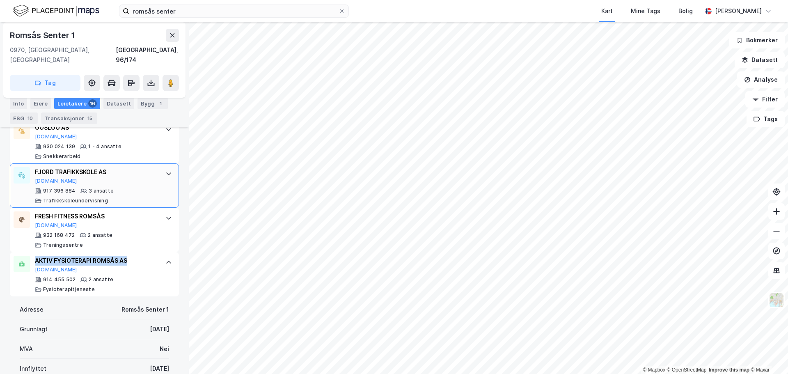
scroll to position [871, 0]
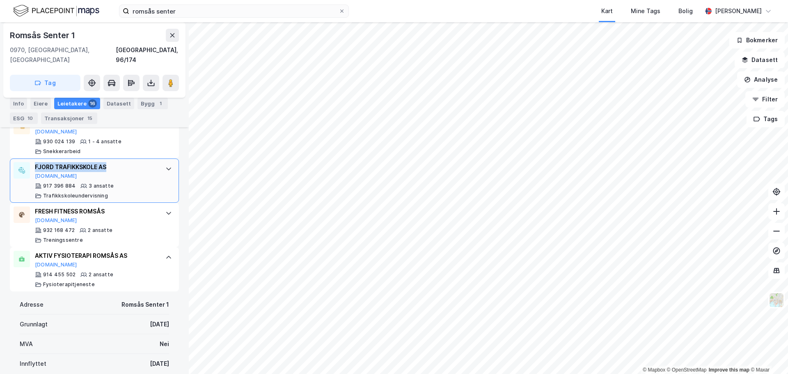
drag, startPoint x: 131, startPoint y: 156, endPoint x: 35, endPoint y: 156, distance: 95.6
click at [35, 162] on div "FJORD TRAFIKKSKOLE AS" at bounding box center [96, 167] width 122 height 10
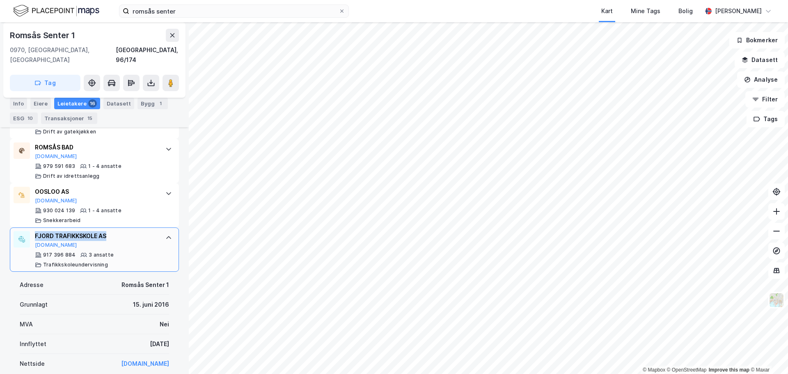
copy div "FJORD TRAFIKKSKOLE AS"
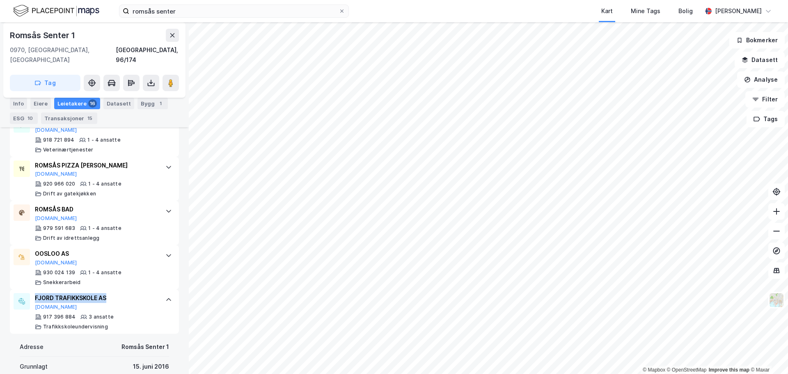
scroll to position [720, 0]
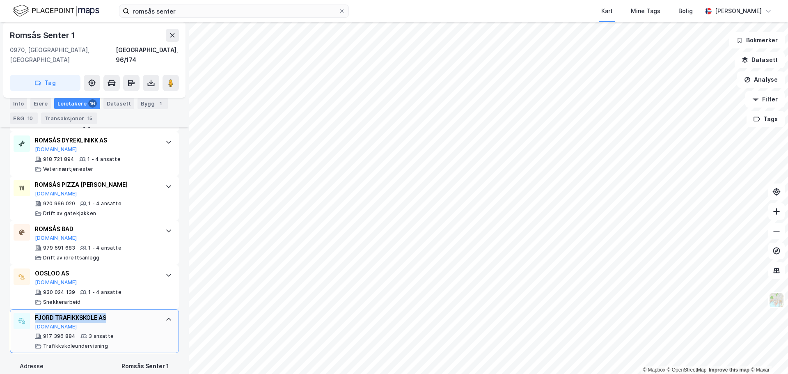
click at [80, 318] on div "FJORD TRAFIKKSKOLE AS Proff.no" at bounding box center [96, 321] width 122 height 17
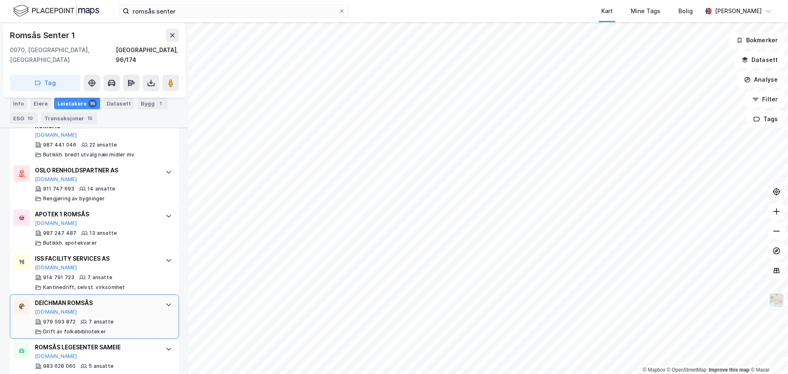
scroll to position [351, 0]
